Goal: Task Accomplishment & Management: Manage account settings

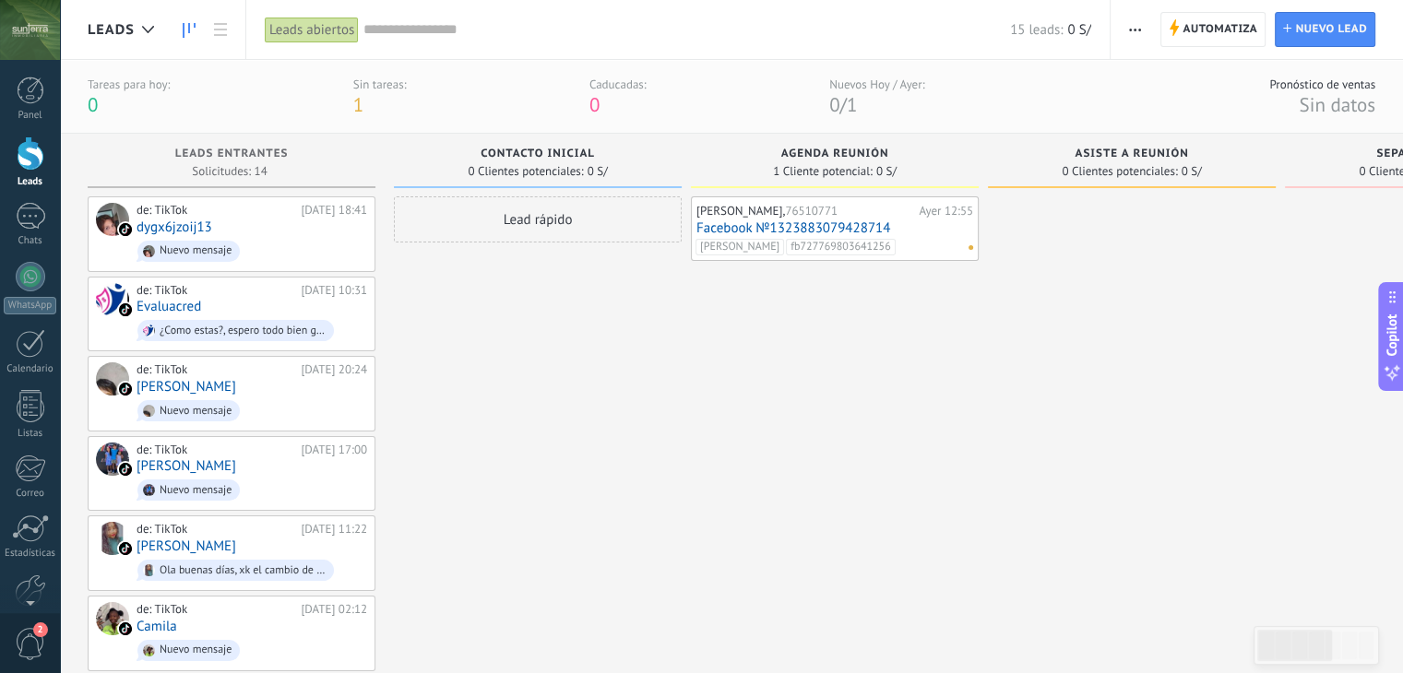
click at [28, 174] on link "Leads" at bounding box center [30, 163] width 60 height 52
